Goal: Use online tool/utility: Utilize a website feature to perform a specific function

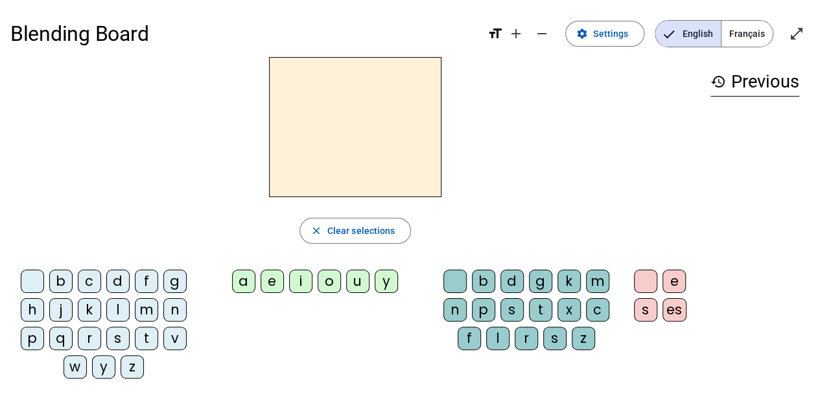
click at [279, 286] on div "e" at bounding box center [271, 281] width 23 height 23
click at [246, 281] on div "a" at bounding box center [243, 281] width 23 height 23
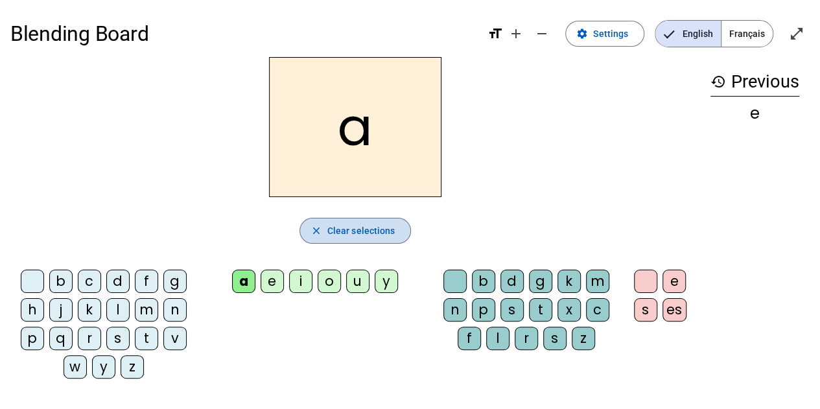
click at [321, 236] on span "button" at bounding box center [355, 230] width 111 height 31
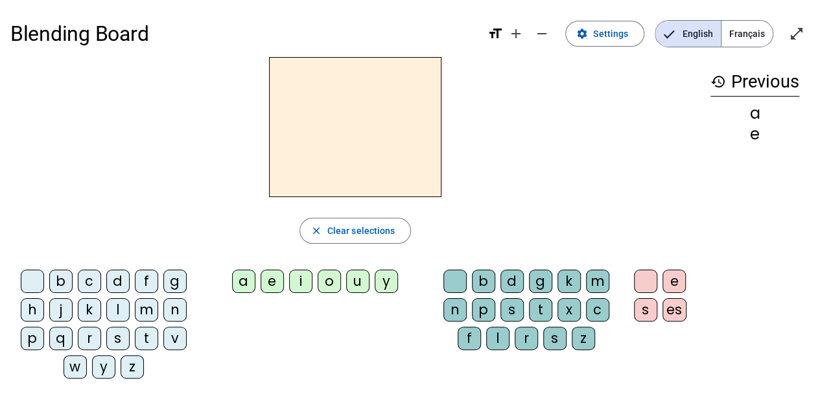
click at [273, 281] on div "e" at bounding box center [271, 281] width 23 height 23
click at [241, 279] on div "a" at bounding box center [243, 281] width 23 height 23
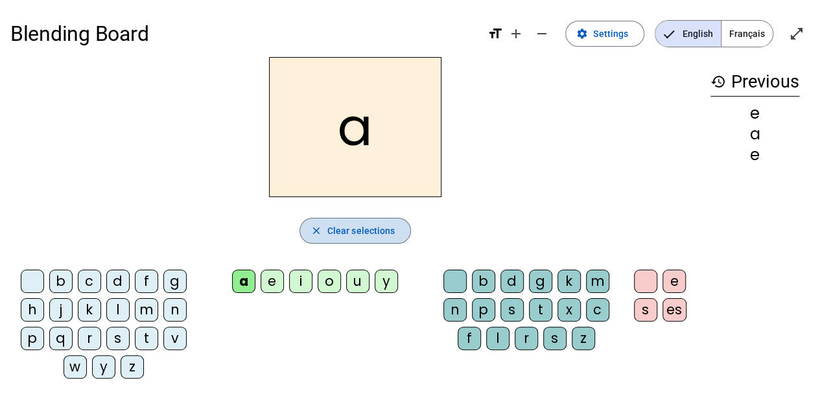
click at [344, 229] on span "Clear selections" at bounding box center [361, 231] width 68 height 16
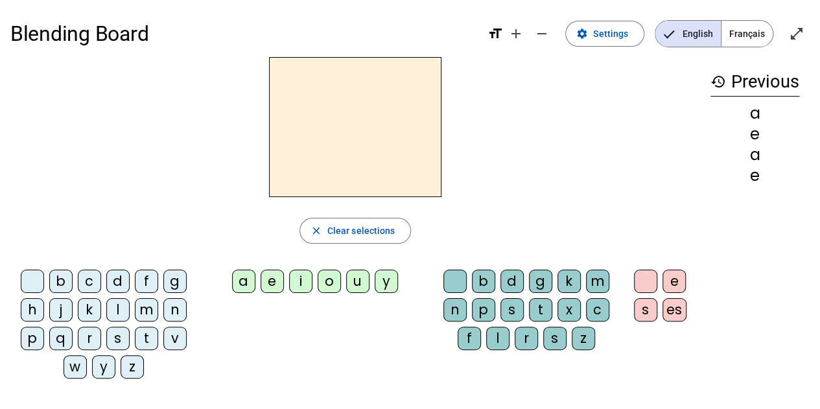
click at [58, 281] on div "b" at bounding box center [60, 281] width 23 height 23
click at [246, 282] on div "a" at bounding box center [243, 281] width 23 height 23
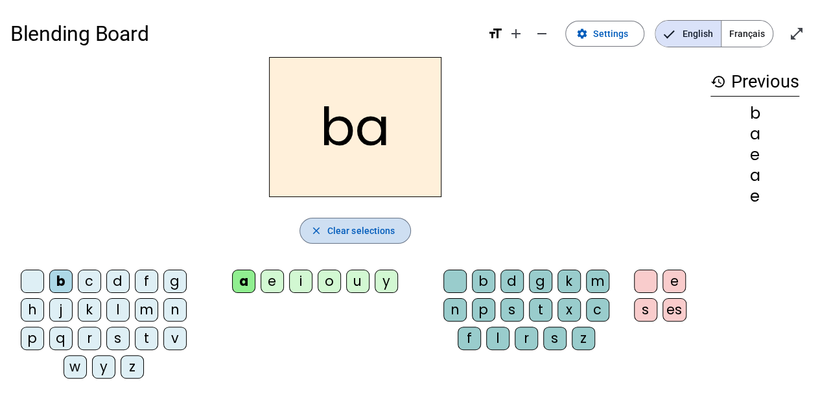
click at [367, 231] on span "Clear selections" at bounding box center [361, 231] width 68 height 16
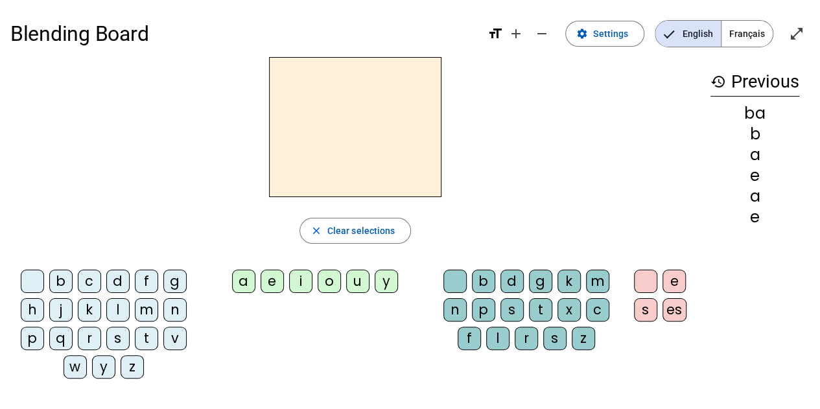
click at [62, 277] on div "b" at bounding box center [60, 281] width 23 height 23
click at [271, 282] on div "e" at bounding box center [271, 281] width 23 height 23
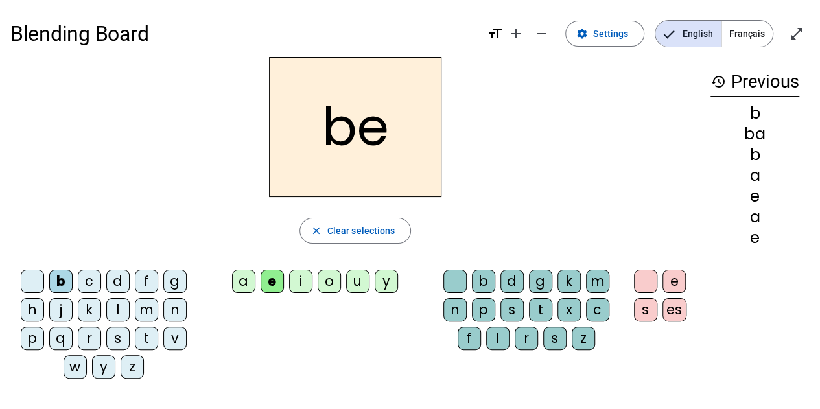
click at [249, 283] on div "a" at bounding box center [243, 281] width 23 height 23
click at [328, 291] on div "o" at bounding box center [328, 281] width 23 height 23
click at [352, 283] on div "u" at bounding box center [357, 281] width 23 height 23
click at [666, 278] on div "e" at bounding box center [673, 281] width 23 height 23
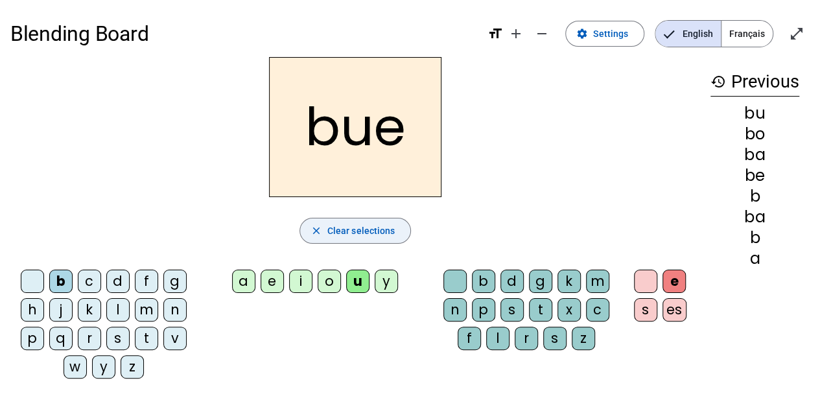
click at [330, 233] on span "Clear selections" at bounding box center [361, 231] width 68 height 16
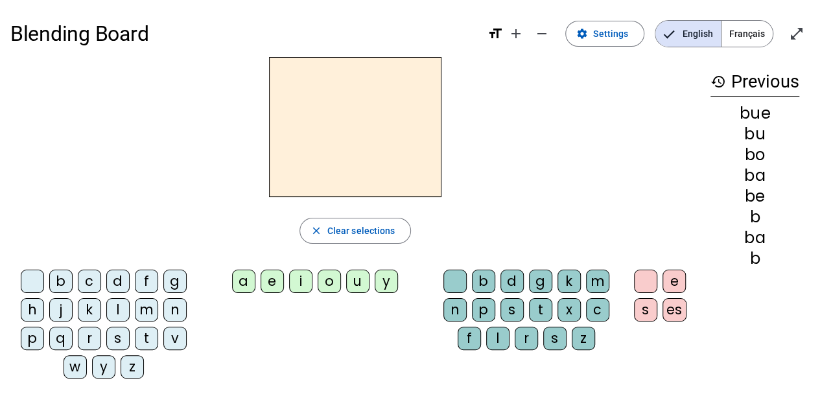
click at [62, 281] on div "b" at bounding box center [60, 281] width 23 height 23
click at [273, 283] on div "e" at bounding box center [271, 281] width 23 height 23
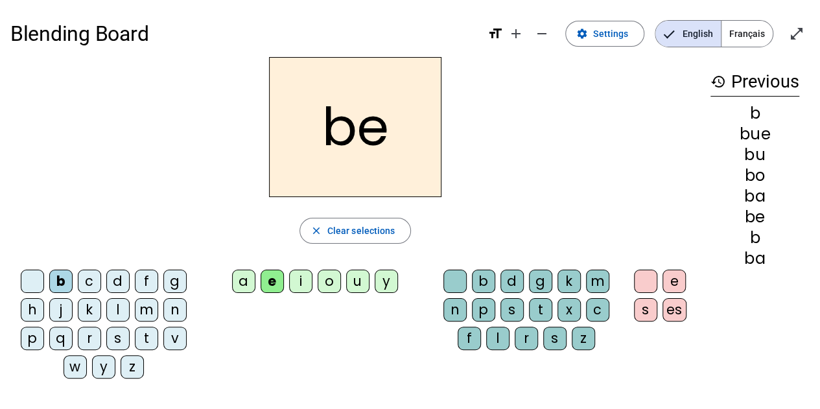
click at [244, 279] on div "a" at bounding box center [243, 281] width 23 height 23
